Goal: Task Accomplishment & Management: Manage account settings

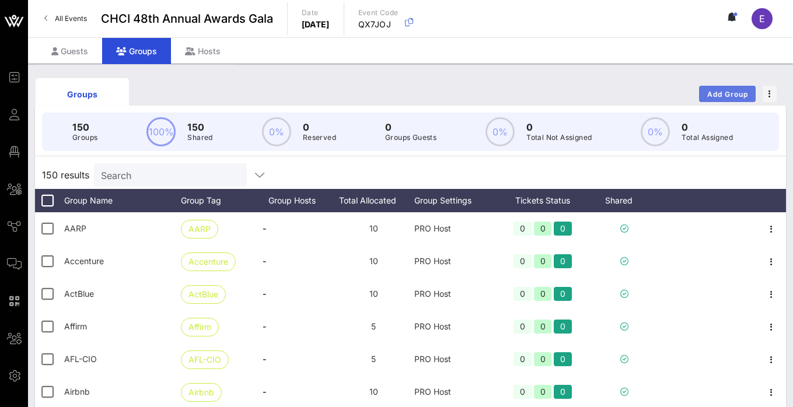
click at [727, 95] on span "Add Group" at bounding box center [728, 94] width 42 height 9
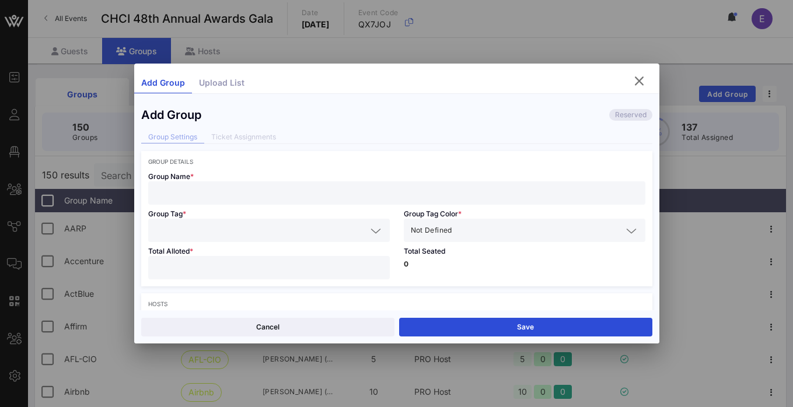
click at [343, 191] on input "text" at bounding box center [396, 193] width 483 height 15
paste input "Democratic National Committee"
type input "Democratic National Committee"
click at [291, 229] on input "text" at bounding box center [260, 230] width 211 height 15
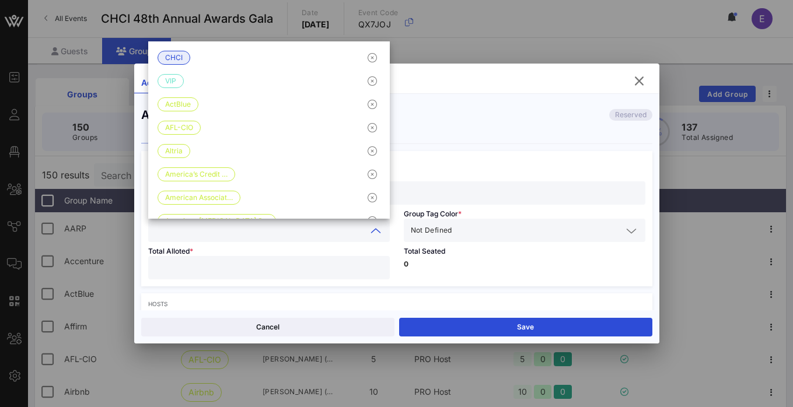
paste input "Democratic National Committee"
type input "Democratic National Committee"
click at [452, 238] on div "Not Defined" at bounding box center [525, 230] width 228 height 23
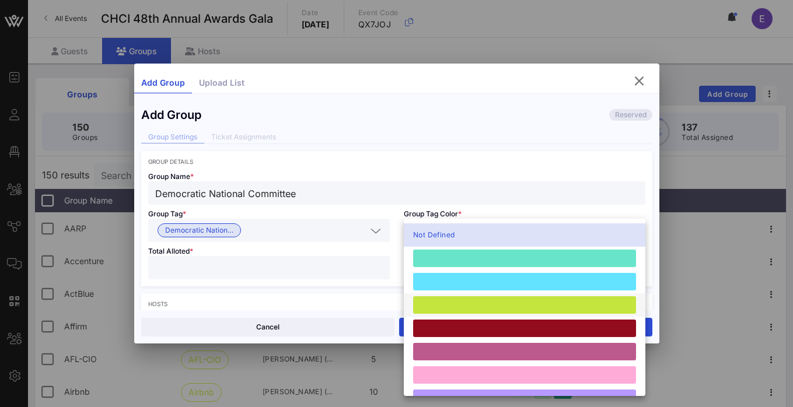
click at [448, 310] on div at bounding box center [524, 305] width 223 height 18
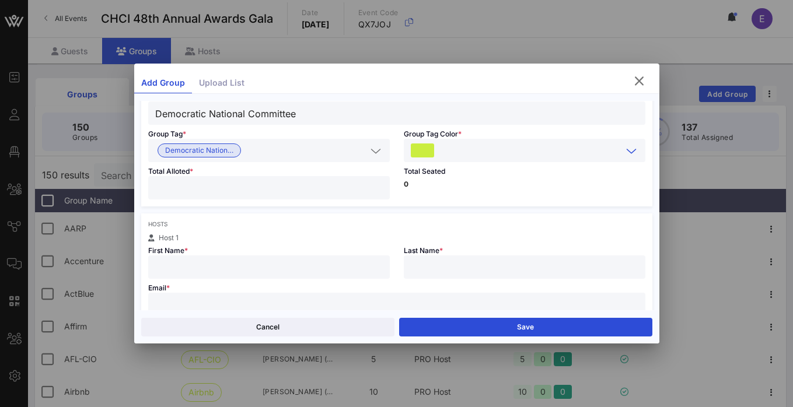
scroll to position [85, 0]
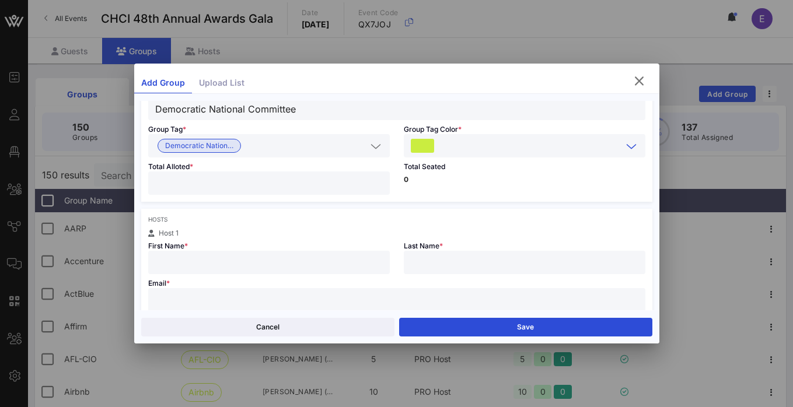
click at [246, 262] on input "text" at bounding box center [269, 262] width 228 height 15
paste input "[PERSON_NAME]"
click at [201, 262] on input "[PERSON_NAME]" at bounding box center [269, 262] width 228 height 15
type input "[PERSON_NAME]"
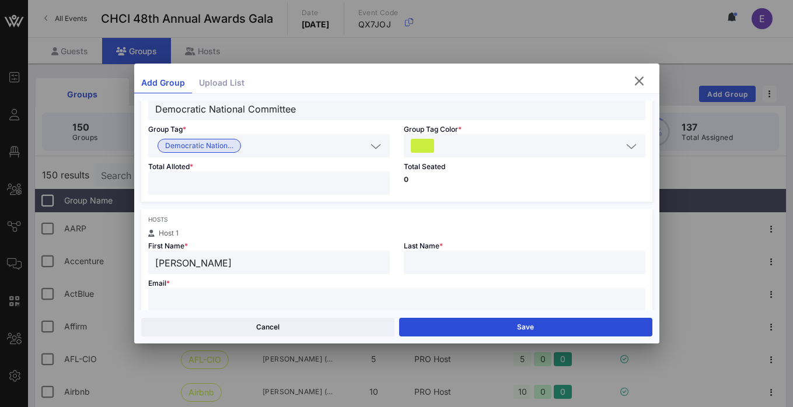
paste input "[PERSON_NAME]"
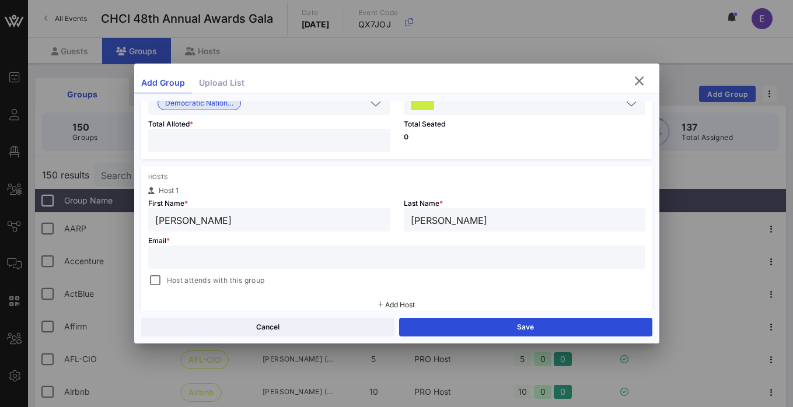
scroll to position [130, 0]
type input "[PERSON_NAME]"
click at [287, 250] on input "text" at bounding box center [396, 254] width 483 height 15
paste input "[EMAIL_ADDRESS][DOMAIN_NAME]"
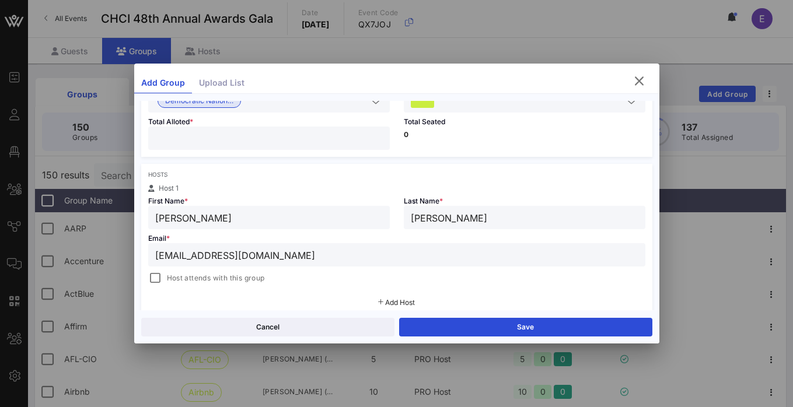
type input "[EMAIL_ADDRESS][DOMAIN_NAME]"
click at [258, 141] on input "number" at bounding box center [269, 138] width 228 height 15
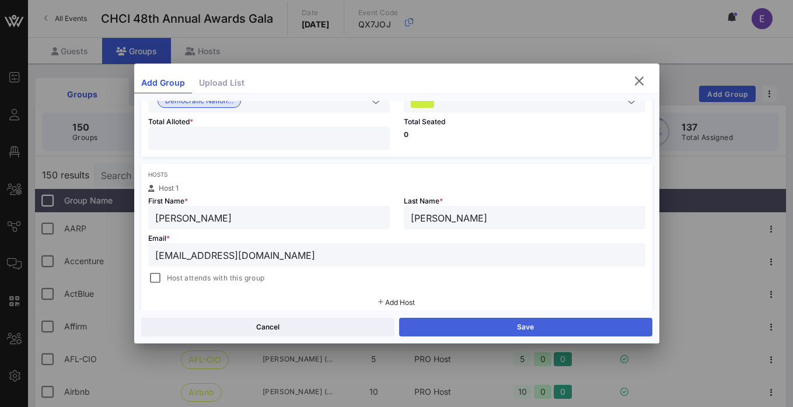
type input "**"
click at [516, 321] on button "Save" at bounding box center [525, 327] width 253 height 19
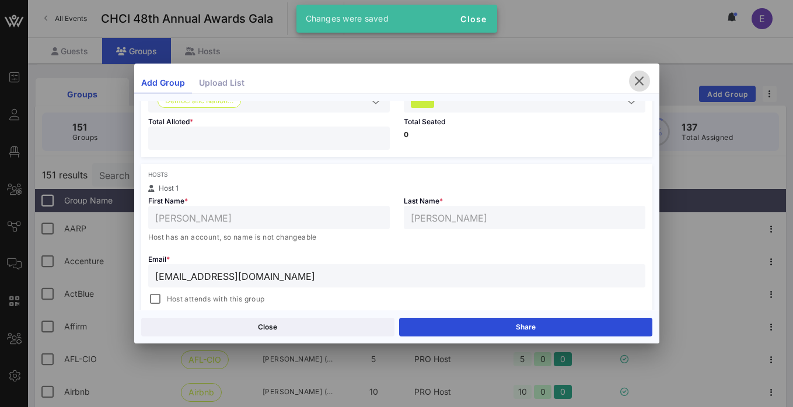
click at [641, 80] on icon "button" at bounding box center [639, 81] width 14 height 14
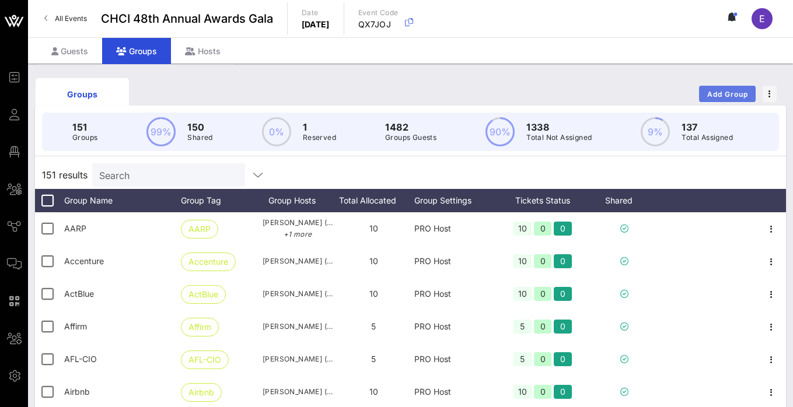
click at [716, 99] on button "Add Group" at bounding box center [727, 94] width 57 height 16
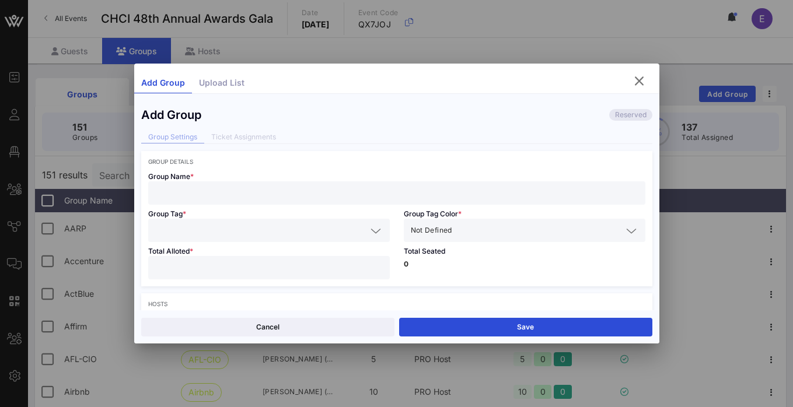
click at [364, 197] on input "text" at bounding box center [396, 193] width 483 height 15
paste input "Solar Energy Industries Association (SEIA)"
type input "Solar Energy Industries Association (SEIA)"
click at [307, 231] on input "text" at bounding box center [260, 230] width 211 height 15
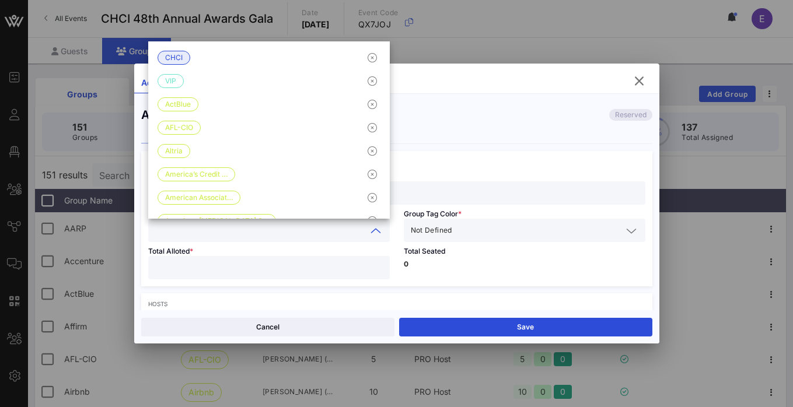
paste input "Solar Energy Industries Association (SEIA)"
type input "Solar Energy Industries Association (SEIA)"
click at [453, 228] on div "Not Defined" at bounding box center [516, 230] width 211 height 15
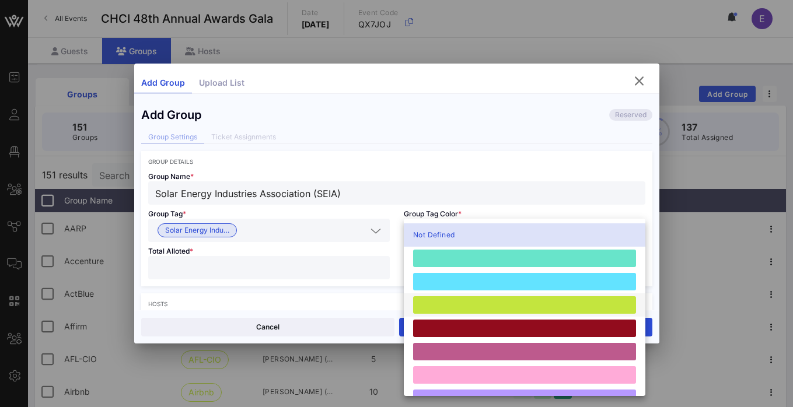
click at [447, 300] on div at bounding box center [524, 305] width 223 height 18
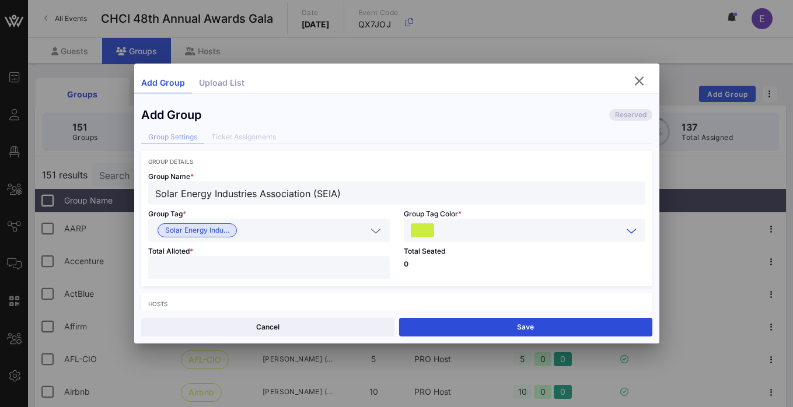
click at [329, 262] on input "number" at bounding box center [269, 267] width 228 height 15
type input "**"
click at [488, 281] on div "Total Seated 0" at bounding box center [525, 264] width 256 height 44
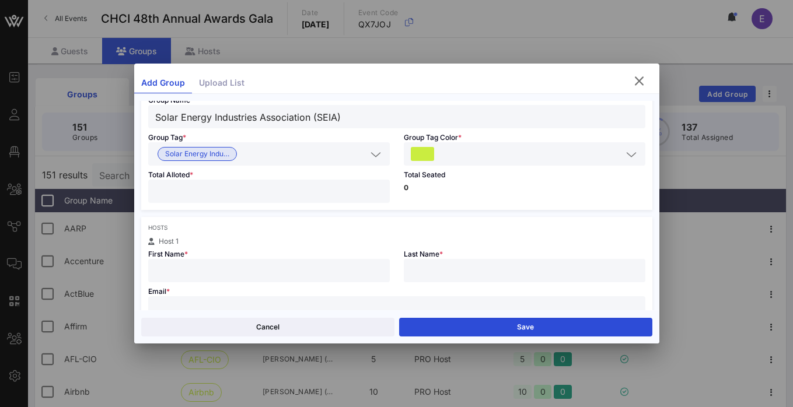
scroll to position [103, 0]
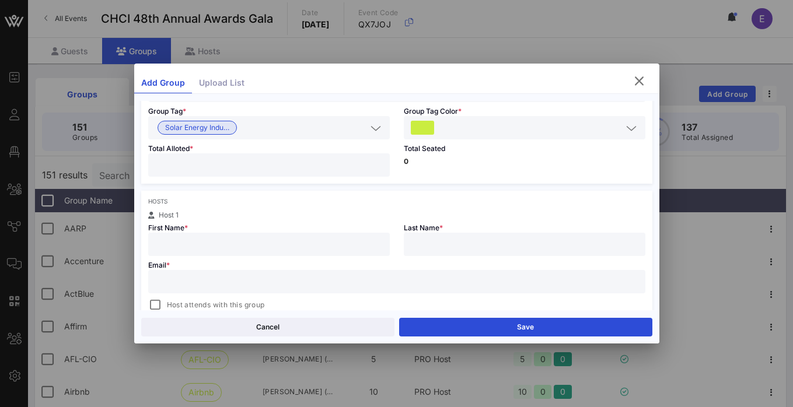
click at [275, 236] on div at bounding box center [269, 244] width 228 height 23
paste input "[DEMOGRAPHIC_DATA][PERSON_NAME][DEMOGRAPHIC_DATA]"
click at [215, 243] on input "[DEMOGRAPHIC_DATA][PERSON_NAME][DEMOGRAPHIC_DATA]" at bounding box center [269, 244] width 228 height 15
type input "Jasmile"
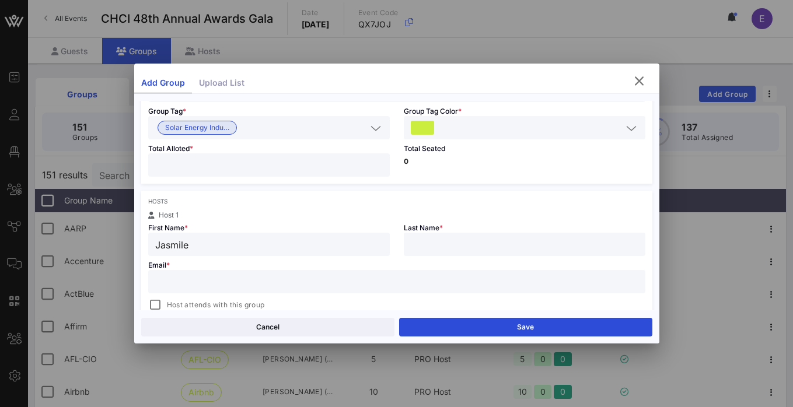
paste input "[DEMOGRAPHIC_DATA]"
type input "[DEMOGRAPHIC_DATA]"
click at [358, 277] on input "text" at bounding box center [396, 281] width 483 height 15
paste input "[EMAIL_ADDRESS][DOMAIN_NAME]"
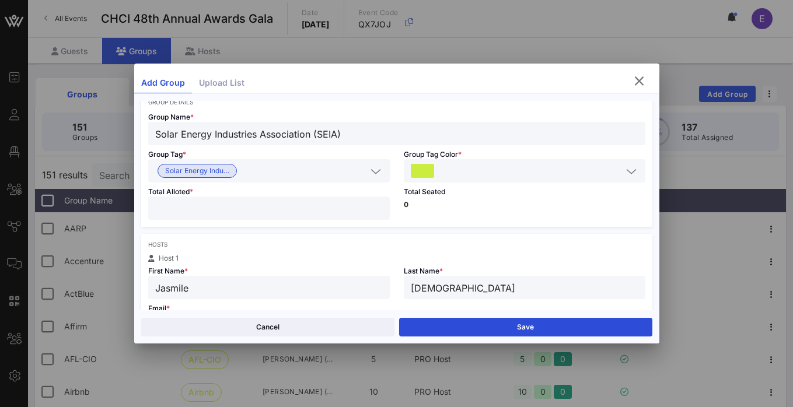
scroll to position [57, 0]
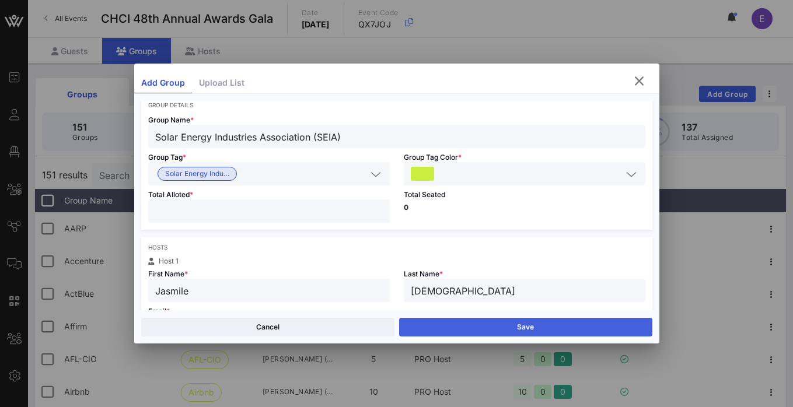
type input "[EMAIL_ADDRESS][DOMAIN_NAME]"
click at [483, 324] on button "Save" at bounding box center [525, 327] width 253 height 19
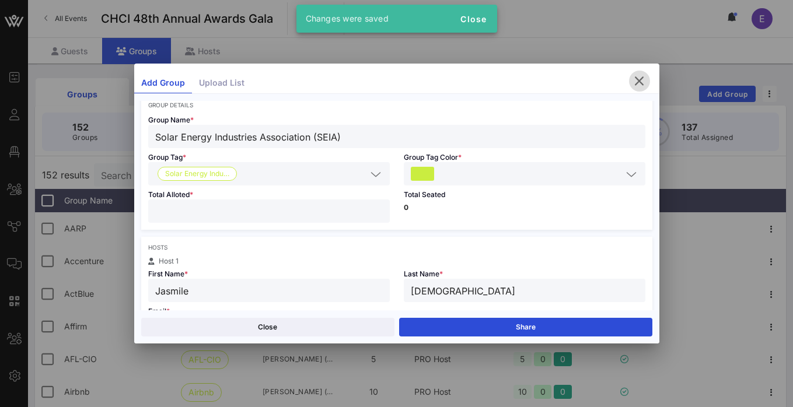
click at [632, 83] on icon "button" at bounding box center [639, 81] width 14 height 14
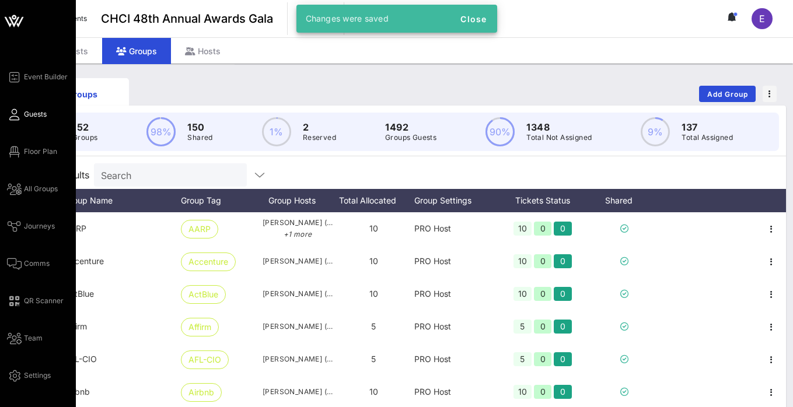
click at [12, 116] on icon at bounding box center [14, 115] width 15 height 2
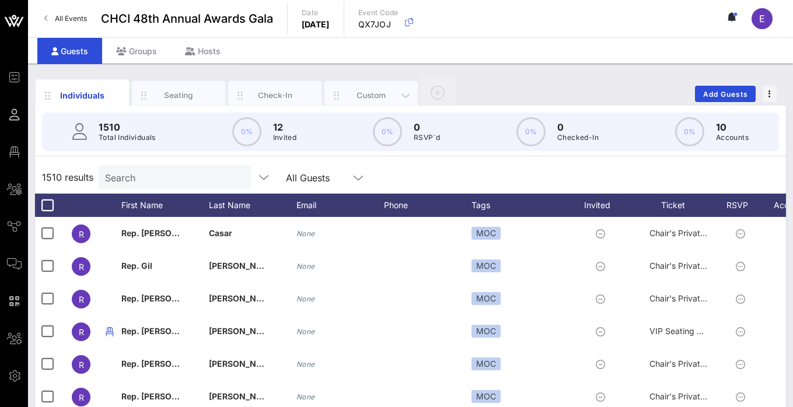
click at [365, 95] on div "Custom" at bounding box center [371, 95] width 52 height 11
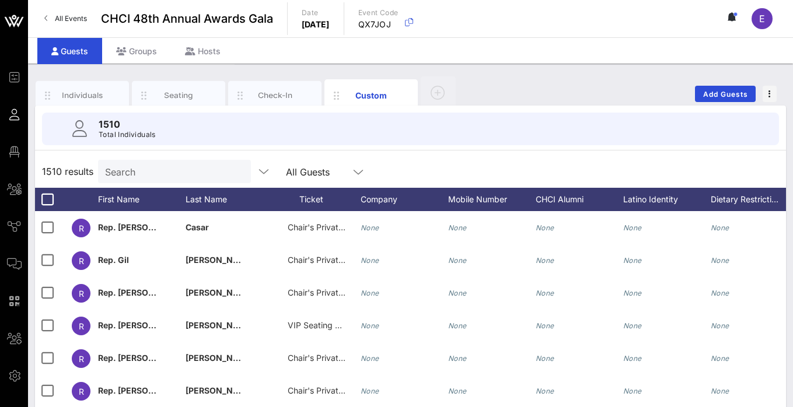
click at [131, 175] on input "Search" at bounding box center [173, 171] width 137 height 15
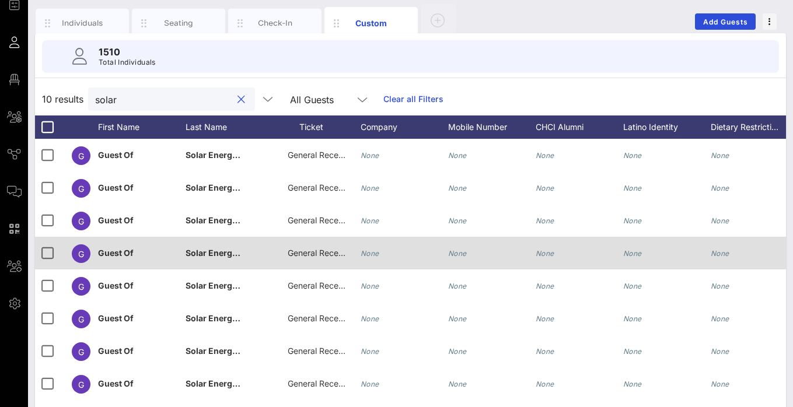
scroll to position [73, 0]
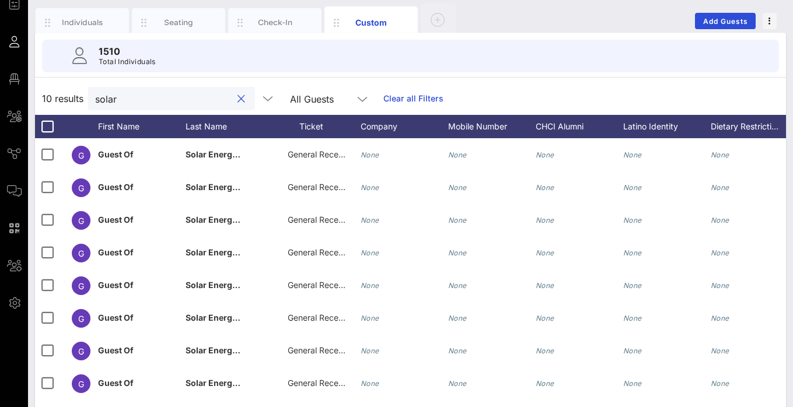
type input "solar"
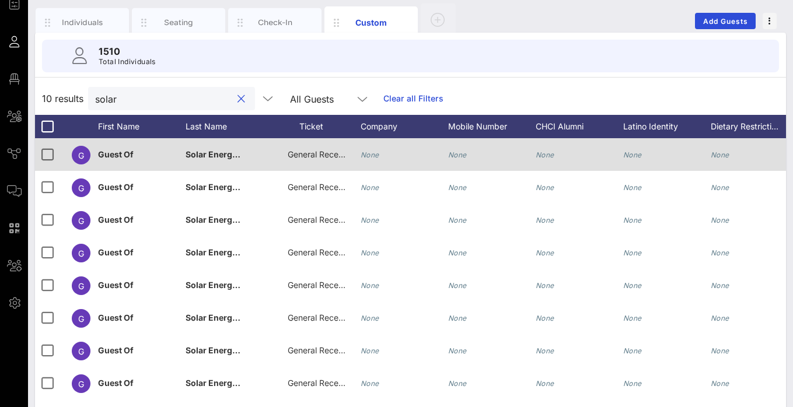
click at [318, 154] on span "General Reception" at bounding box center [323, 154] width 70 height 10
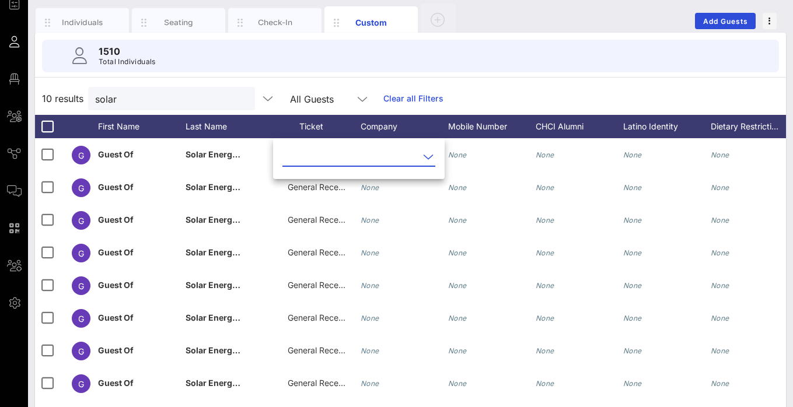
click at [336, 162] on input "text" at bounding box center [350, 157] width 137 height 19
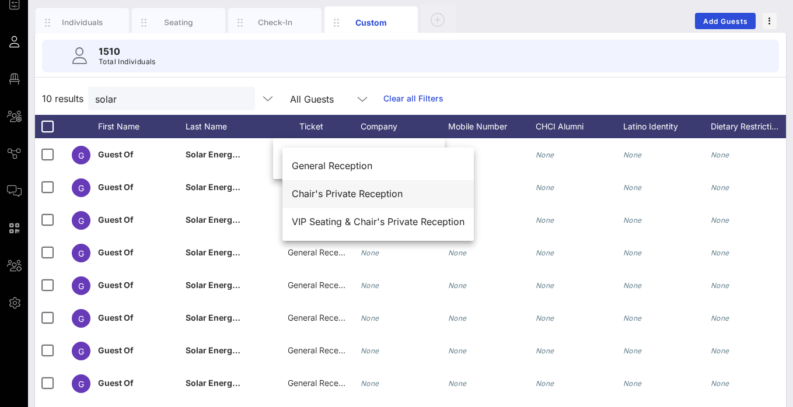
click at [341, 196] on div "Chair's Private Reception" at bounding box center [378, 193] width 173 height 11
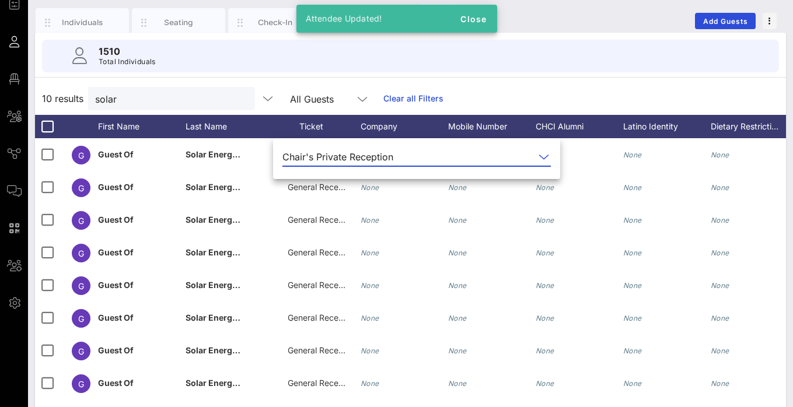
click at [534, 93] on div "10 results solar All Guests Clear all Filters" at bounding box center [410, 98] width 751 height 33
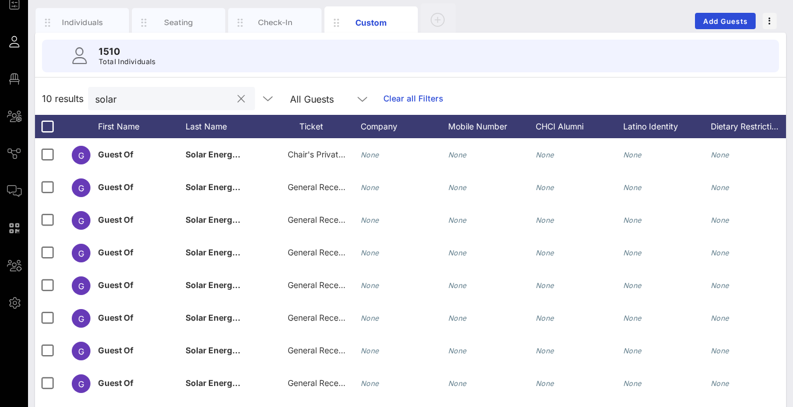
click at [172, 100] on input "solar" at bounding box center [163, 98] width 137 height 15
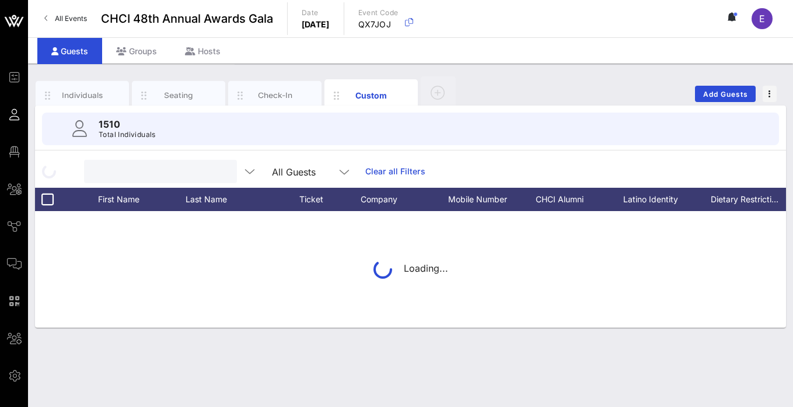
scroll to position [0, 0]
type input "democratic national com"
